Goal: Navigation & Orientation: Find specific page/section

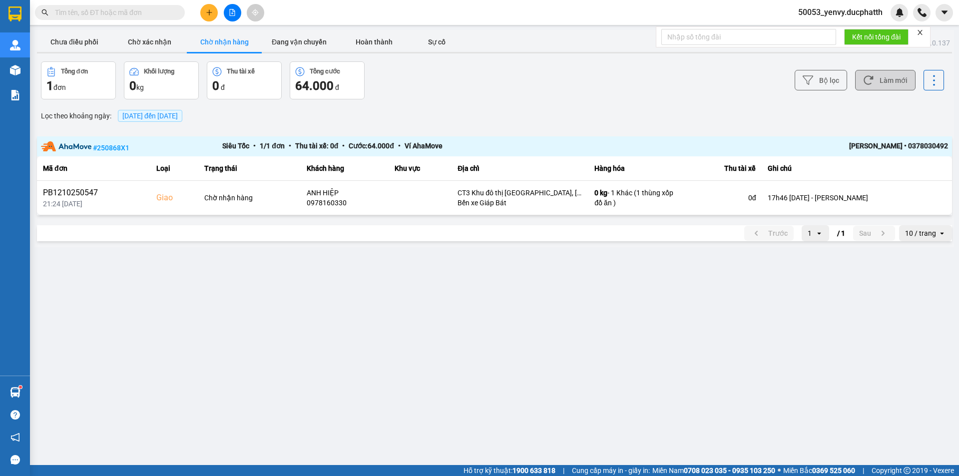
click at [903, 84] on button "Làm mới" at bounding box center [885, 80] width 60 height 20
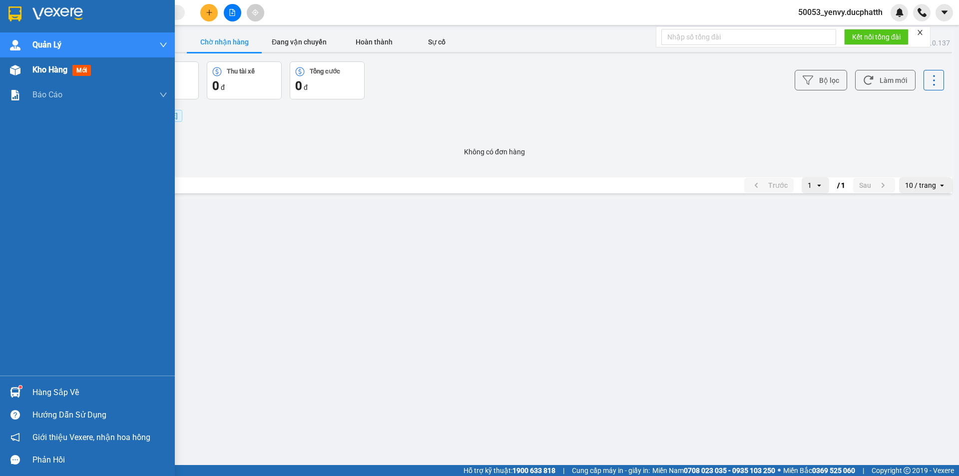
click at [10, 70] on img at bounding box center [15, 70] width 10 height 10
